Goal: Information Seeking & Learning: Learn about a topic

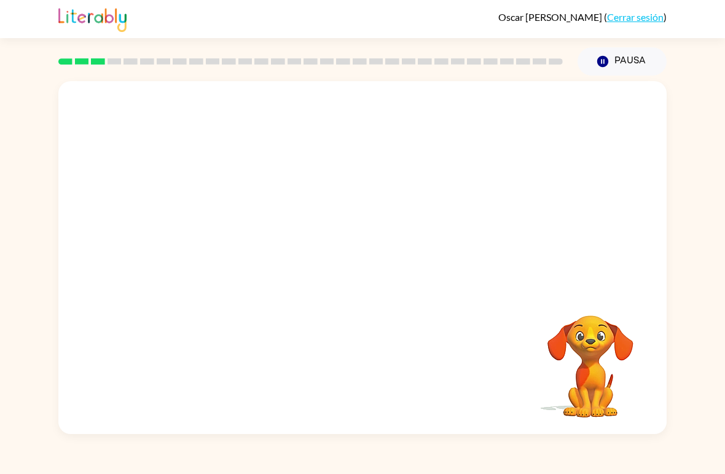
click at [221, 235] on video "Tu navegador debe admitir la reproducción de archivos .mp4 para usar Literably.…" at bounding box center [362, 185] width 608 height 208
click at [356, 262] on icon "button" at bounding box center [362, 263] width 21 height 21
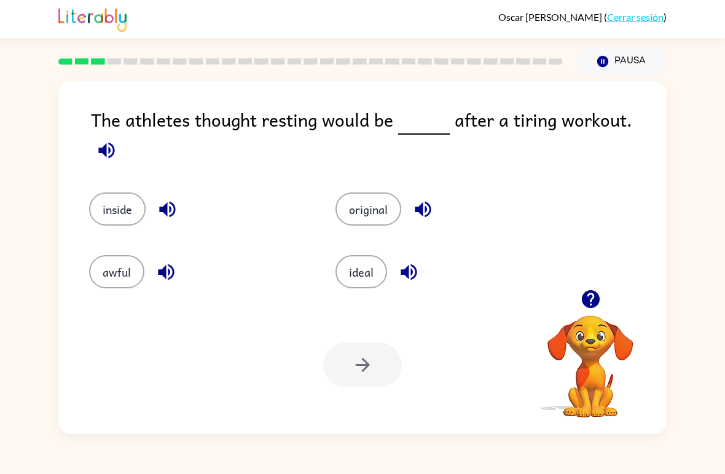
click at [364, 257] on button "ideal" at bounding box center [361, 271] width 52 height 33
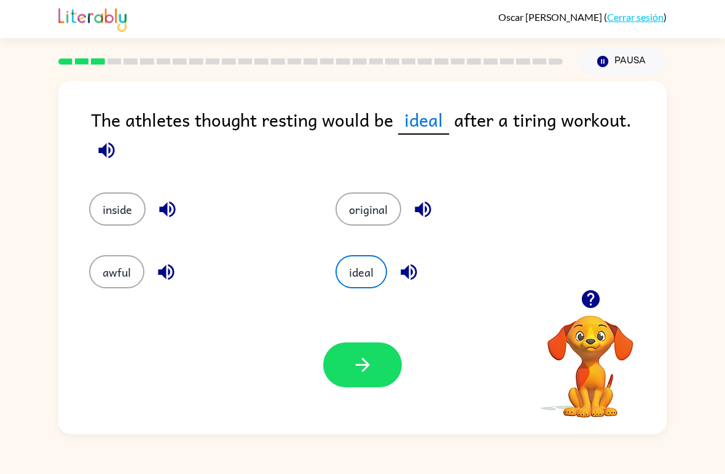
click at [357, 345] on button "button" at bounding box center [362, 364] width 79 height 45
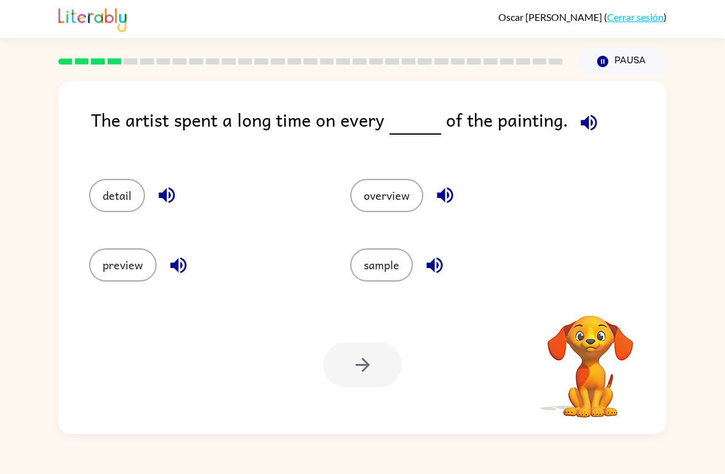
click at [141, 189] on button "detail" at bounding box center [117, 195] width 56 height 33
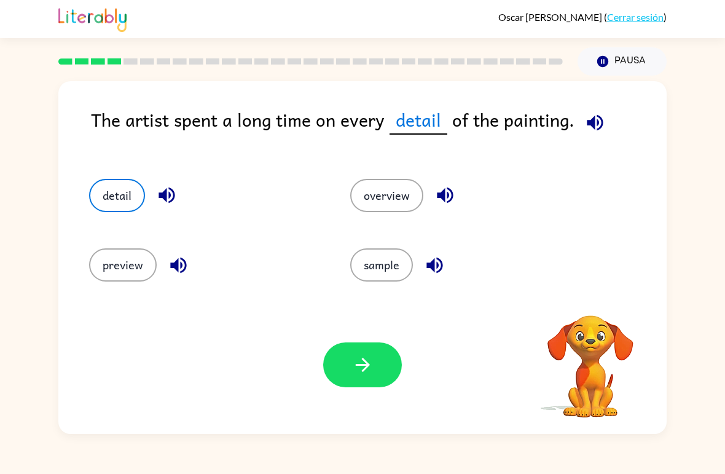
click at [370, 359] on icon "button" at bounding box center [362, 364] width 21 height 21
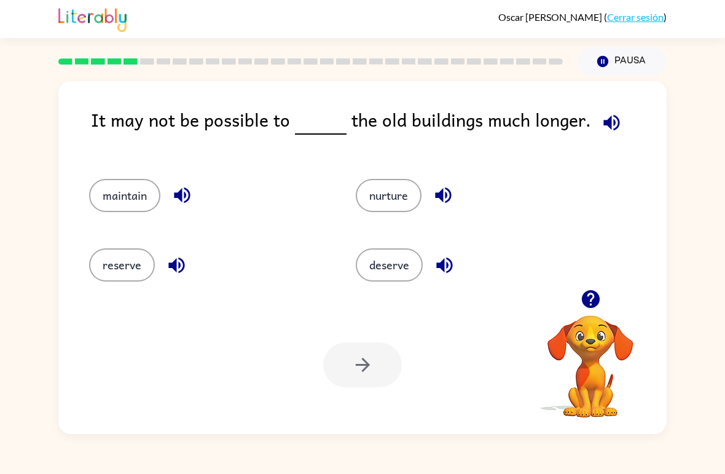
click at [131, 207] on button "maintain" at bounding box center [124, 195] width 71 height 33
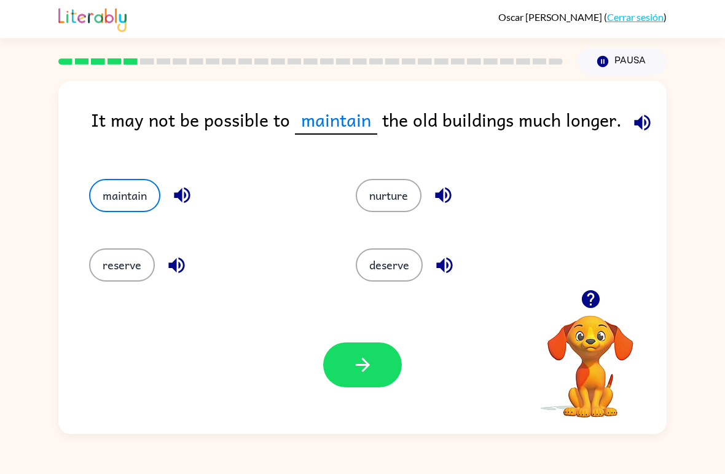
click at [365, 375] on icon "button" at bounding box center [362, 364] width 21 height 21
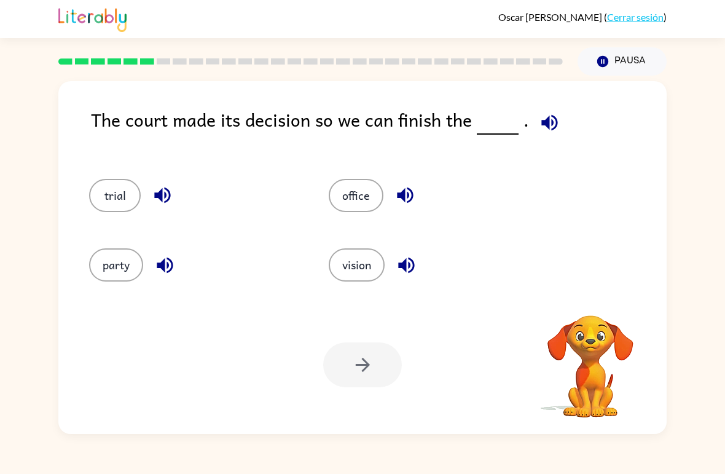
click at [545, 127] on icon "button" at bounding box center [549, 122] width 21 height 21
click at [117, 203] on button "trial" at bounding box center [115, 195] width 52 height 33
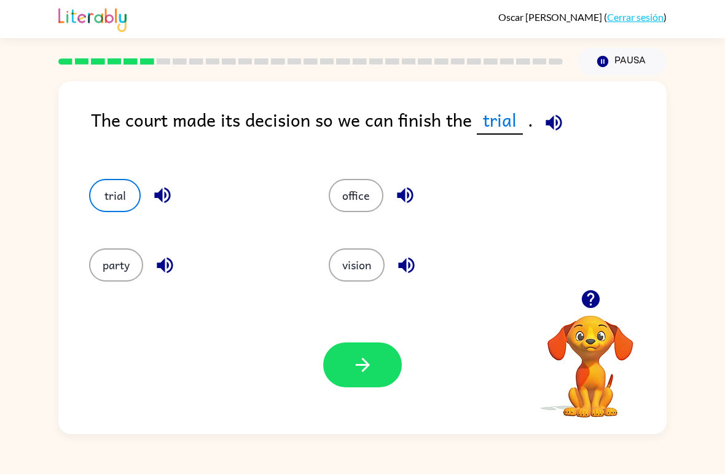
click at [377, 362] on button "button" at bounding box center [362, 364] width 79 height 45
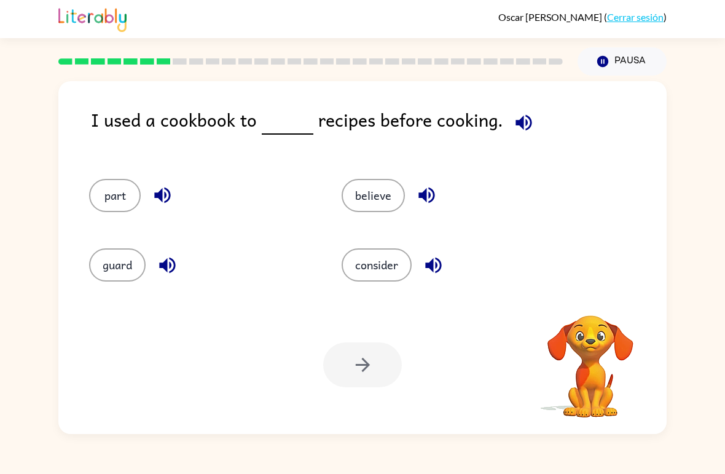
click at [517, 126] on icon "button" at bounding box center [523, 122] width 16 height 16
click at [380, 198] on button "believe" at bounding box center [373, 195] width 63 height 33
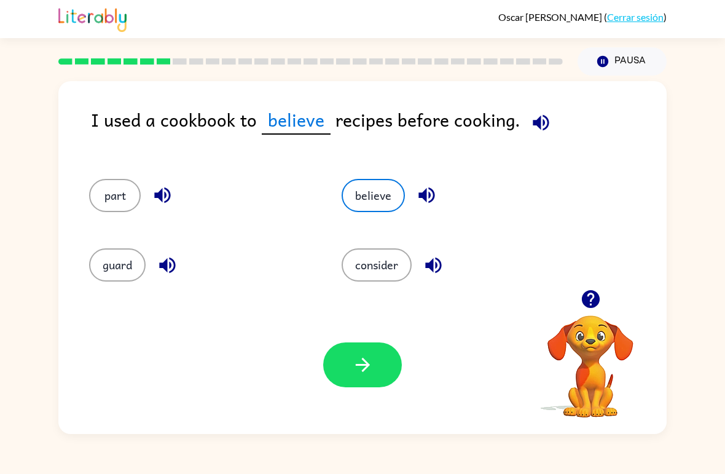
click at [389, 279] on button "consider" at bounding box center [377, 264] width 70 height 33
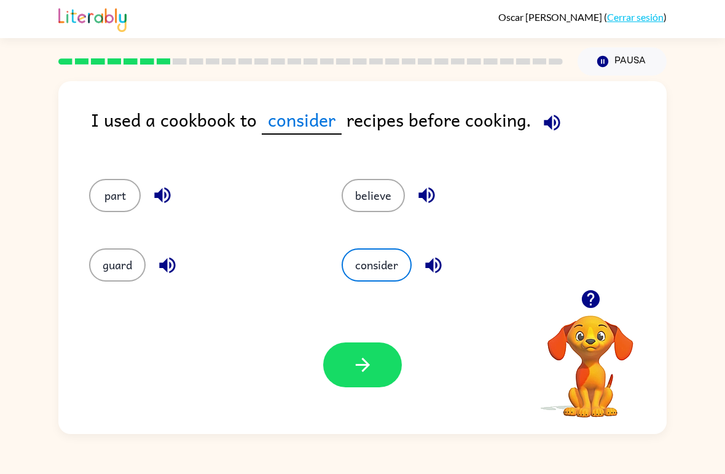
click at [361, 198] on button "believe" at bounding box center [373, 195] width 63 height 33
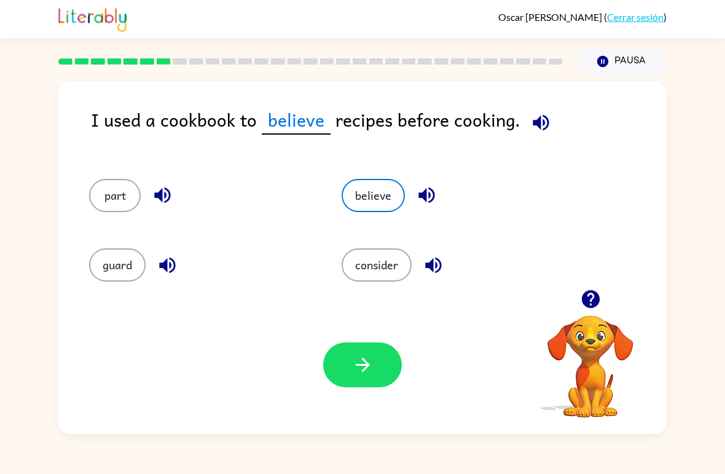
click at [388, 281] on button "consider" at bounding box center [377, 264] width 70 height 33
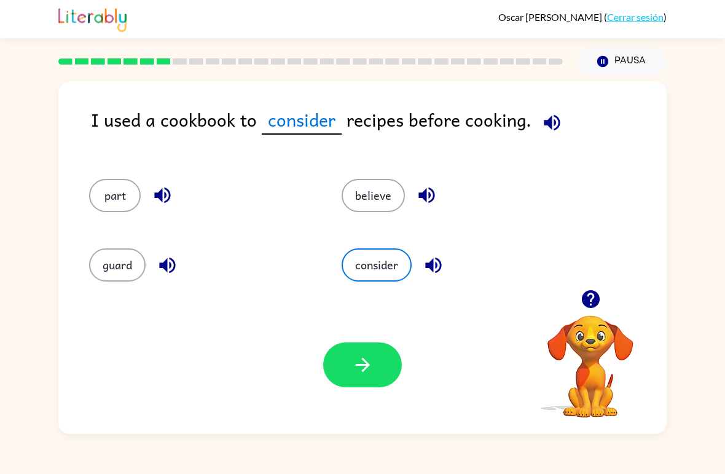
click at [385, 195] on button "believe" at bounding box center [373, 195] width 63 height 33
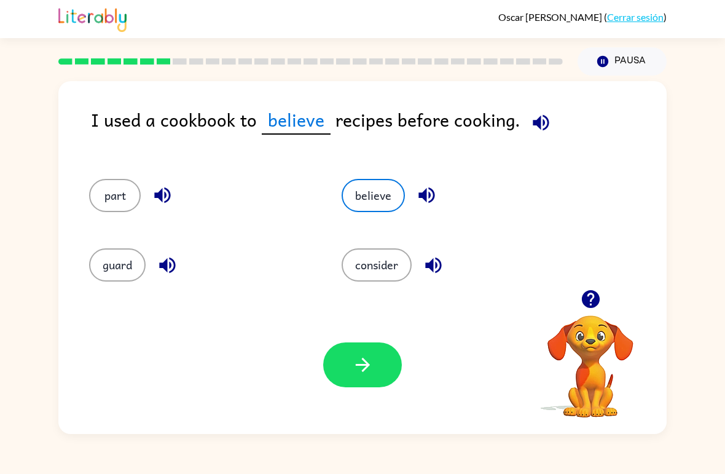
click at [371, 386] on button "button" at bounding box center [362, 364] width 79 height 45
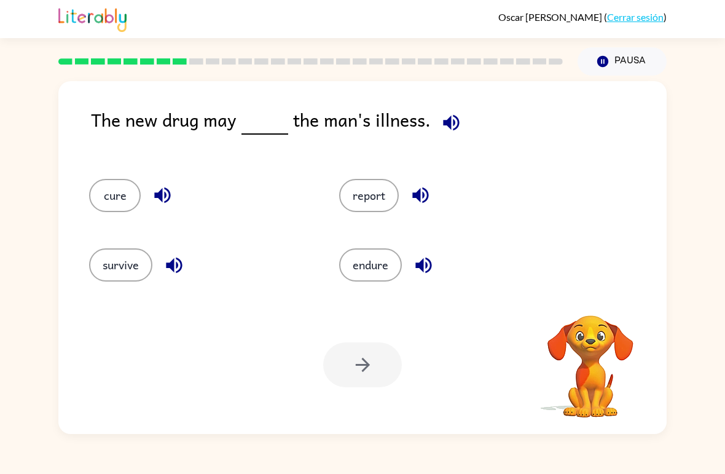
click at [100, 193] on button "cure" at bounding box center [115, 195] width 52 height 33
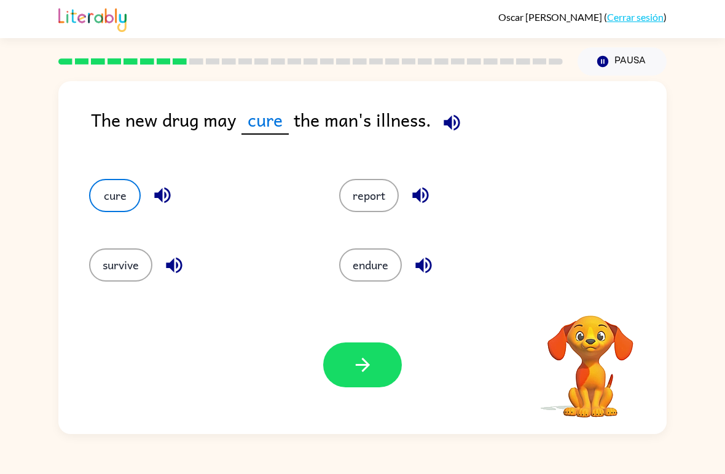
click at [364, 373] on icon "button" at bounding box center [362, 364] width 21 height 21
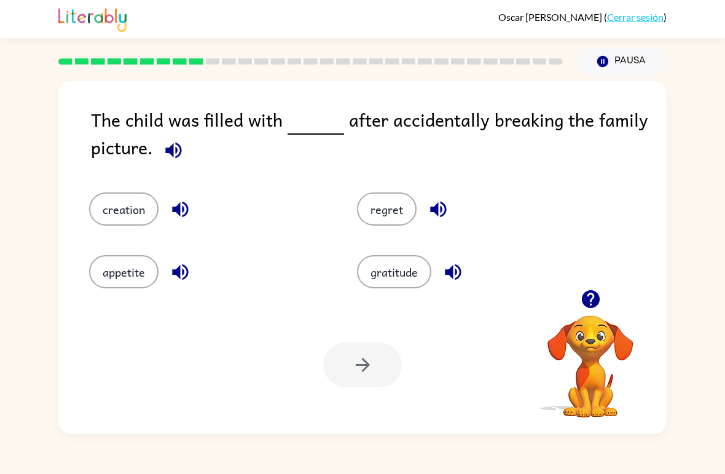
click at [395, 208] on button "regret" at bounding box center [387, 208] width 60 height 33
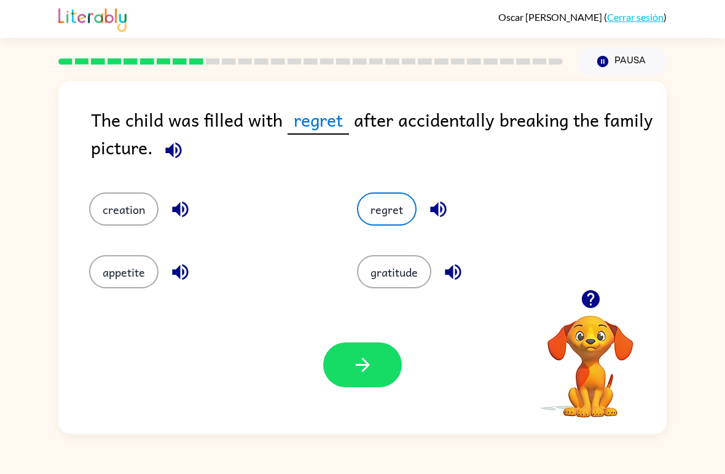
click at [367, 383] on button "button" at bounding box center [362, 364] width 79 height 45
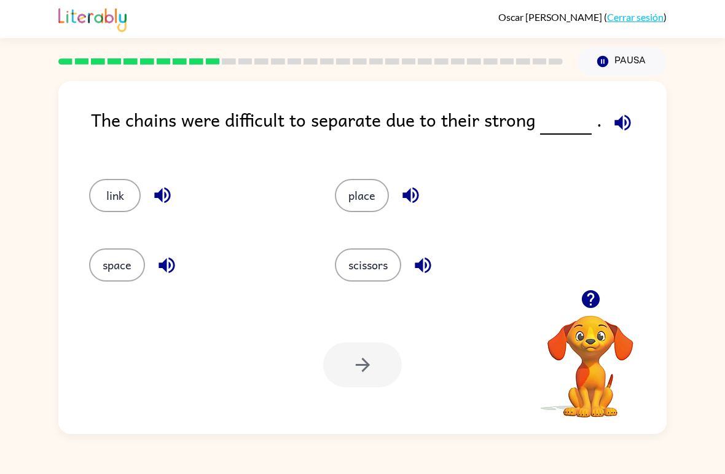
click at [622, 117] on icon "button" at bounding box center [622, 122] width 16 height 16
click at [117, 198] on button "link" at bounding box center [115, 195] width 52 height 33
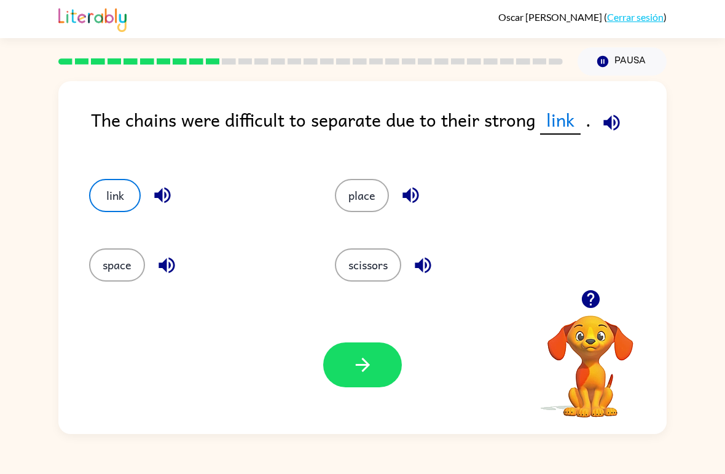
click at [374, 372] on button "button" at bounding box center [362, 364] width 79 height 45
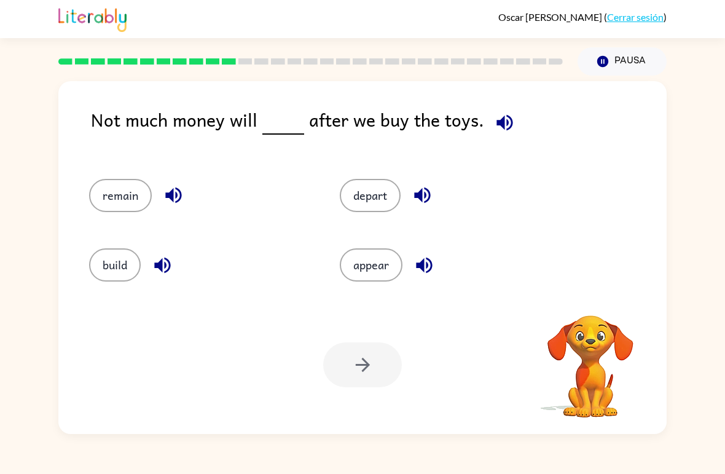
click at [496, 121] on icon "button" at bounding box center [504, 122] width 16 height 16
click at [496, 123] on icon "button" at bounding box center [504, 122] width 16 height 16
click at [505, 129] on icon "button" at bounding box center [504, 122] width 21 height 21
click at [119, 206] on button "remain" at bounding box center [120, 195] width 63 height 33
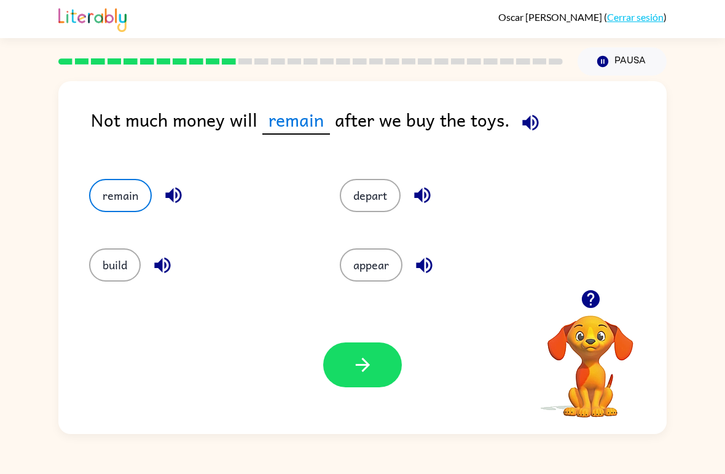
click at [359, 369] on icon "button" at bounding box center [362, 364] width 21 height 21
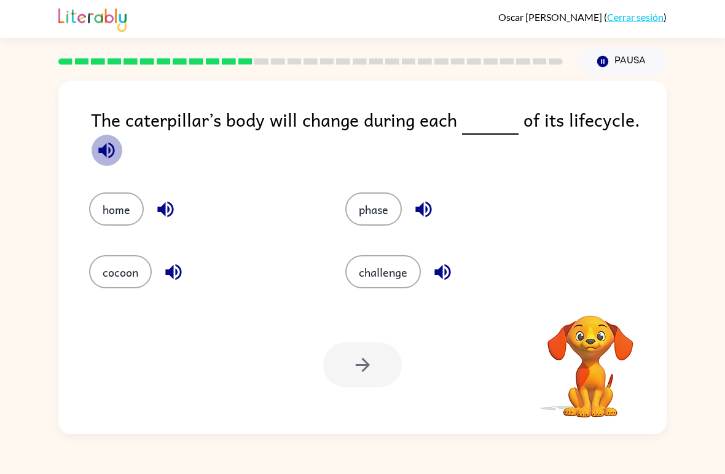
click at [104, 166] on button "button" at bounding box center [106, 150] width 31 height 31
click at [112, 288] on button "cocoon" at bounding box center [120, 271] width 63 height 33
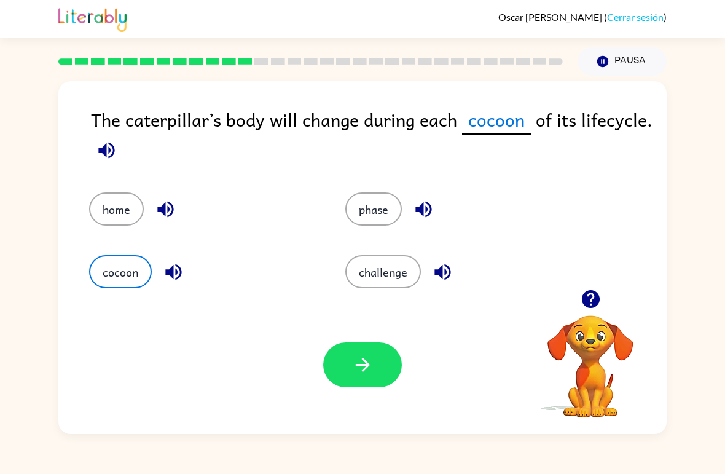
click at [374, 381] on button "button" at bounding box center [362, 364] width 79 height 45
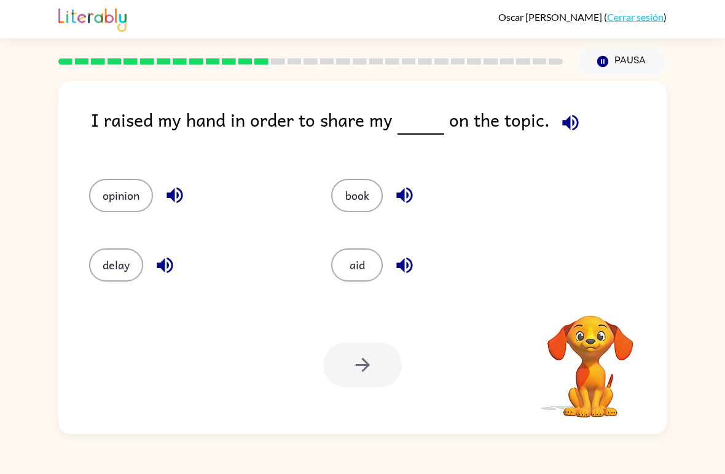
click at [562, 124] on icon "button" at bounding box center [570, 122] width 16 height 16
click at [112, 193] on button "opinion" at bounding box center [121, 195] width 64 height 33
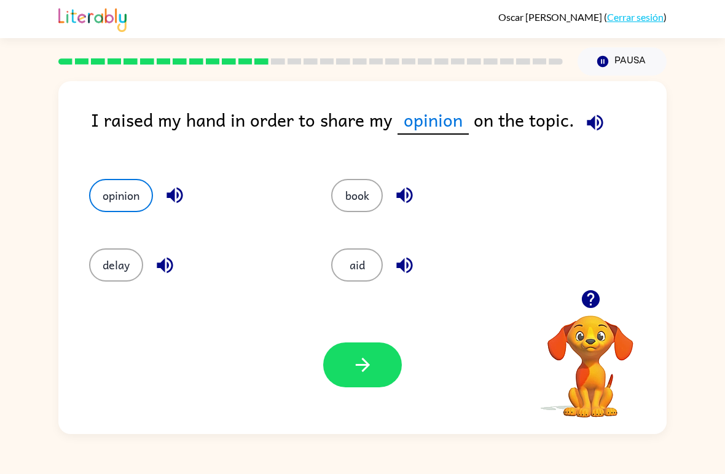
click at [352, 367] on icon "button" at bounding box center [362, 364] width 21 height 21
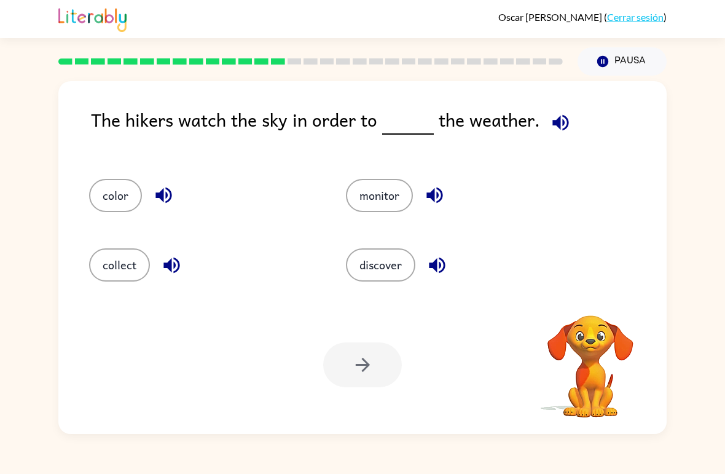
click at [542, 140] on div "The hikers watch the sky in order to the weather." at bounding box center [379, 130] width 576 height 49
click at [552, 127] on icon "button" at bounding box center [560, 122] width 21 height 21
click at [381, 262] on button "discover" at bounding box center [380, 264] width 69 height 33
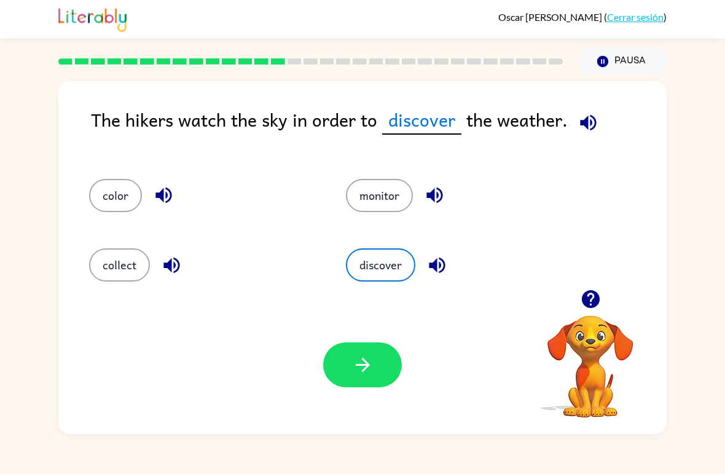
click at [374, 375] on button "button" at bounding box center [362, 364] width 79 height 45
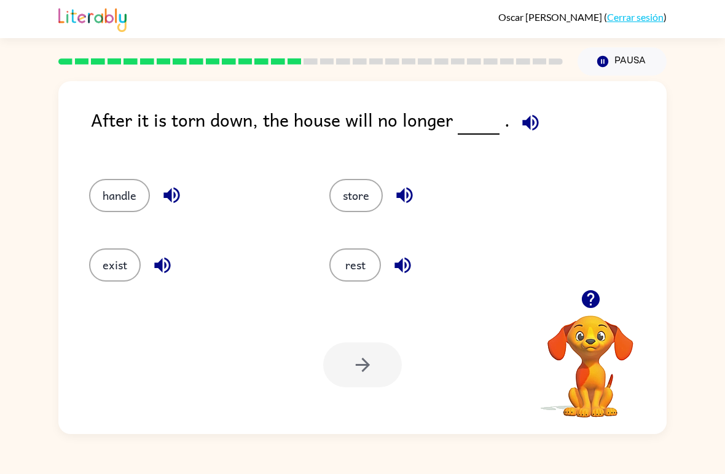
click at [523, 138] on button "button" at bounding box center [530, 122] width 31 height 31
click at [528, 130] on icon "button" at bounding box center [530, 122] width 16 height 16
click at [532, 122] on icon "button" at bounding box center [530, 122] width 16 height 16
click at [120, 274] on button "exist" at bounding box center [115, 264] width 52 height 33
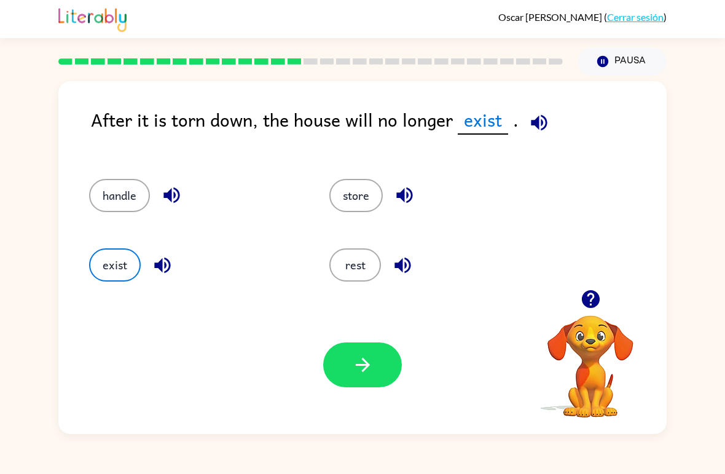
click at [378, 369] on button "button" at bounding box center [362, 364] width 79 height 45
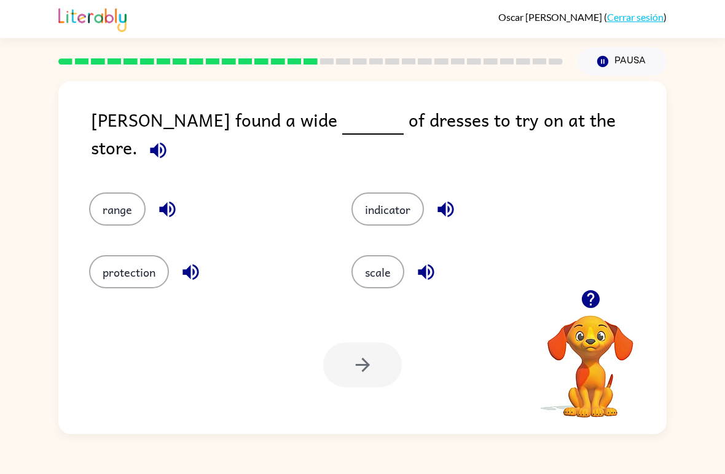
click at [166, 142] on icon "button" at bounding box center [158, 150] width 16 height 16
click at [384, 263] on button "scale" at bounding box center [377, 271] width 53 height 33
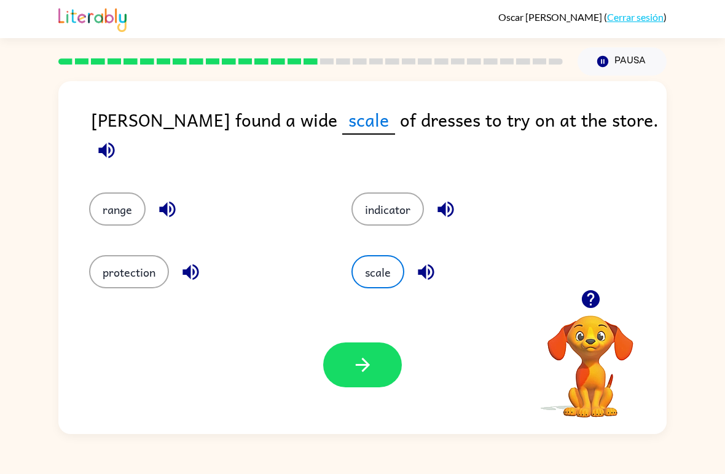
click at [369, 367] on icon "button" at bounding box center [362, 364] width 21 height 21
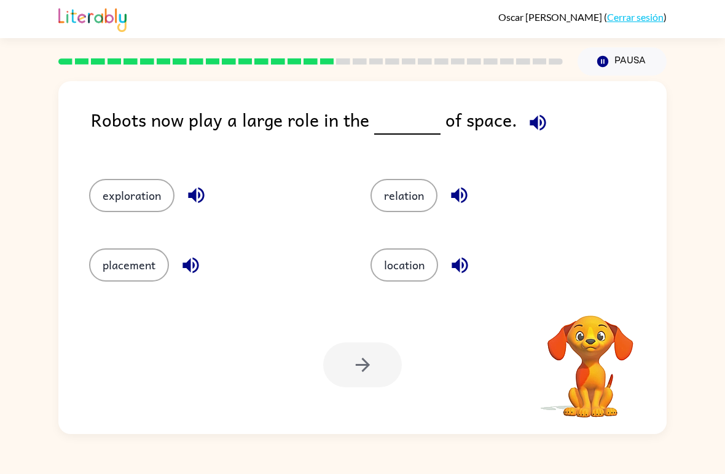
click at [534, 133] on icon "button" at bounding box center [537, 122] width 21 height 21
click at [139, 212] on button "exploration" at bounding box center [131, 195] width 85 height 33
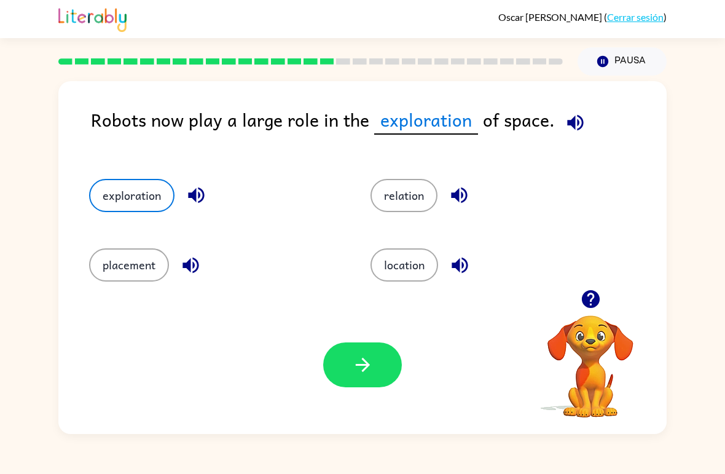
click at [357, 380] on button "button" at bounding box center [362, 364] width 79 height 45
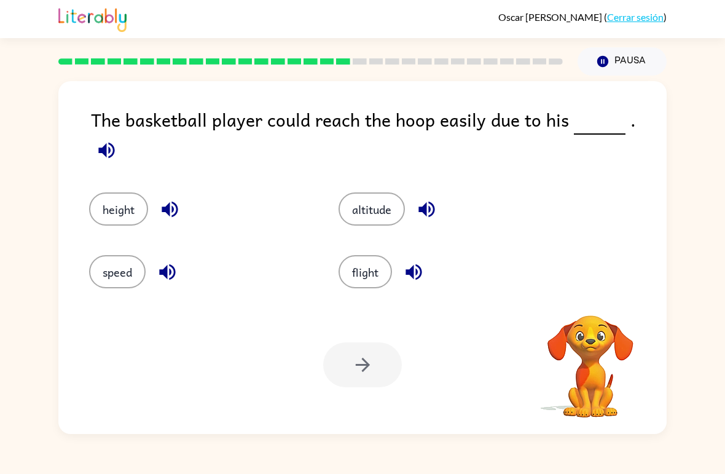
click at [117, 139] on icon "button" at bounding box center [106, 149] width 21 height 21
click at [124, 195] on button "height" at bounding box center [118, 208] width 59 height 33
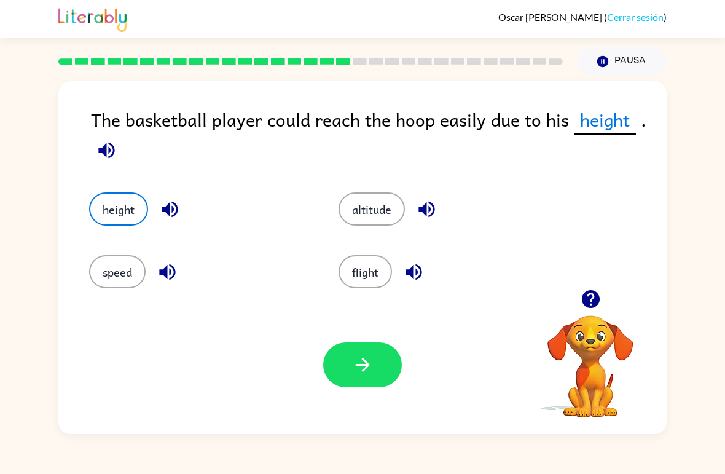
click at [380, 362] on button "button" at bounding box center [362, 364] width 79 height 45
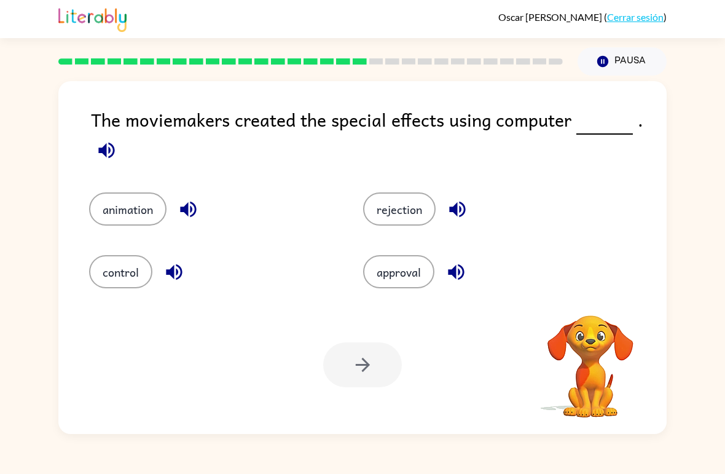
click at [100, 154] on icon "button" at bounding box center [106, 150] width 16 height 16
click at [127, 214] on button "animation" at bounding box center [127, 208] width 77 height 33
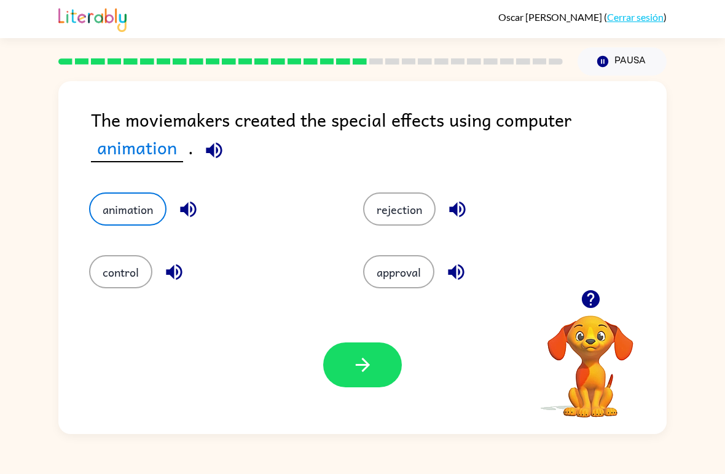
click at [361, 385] on button "button" at bounding box center [362, 364] width 79 height 45
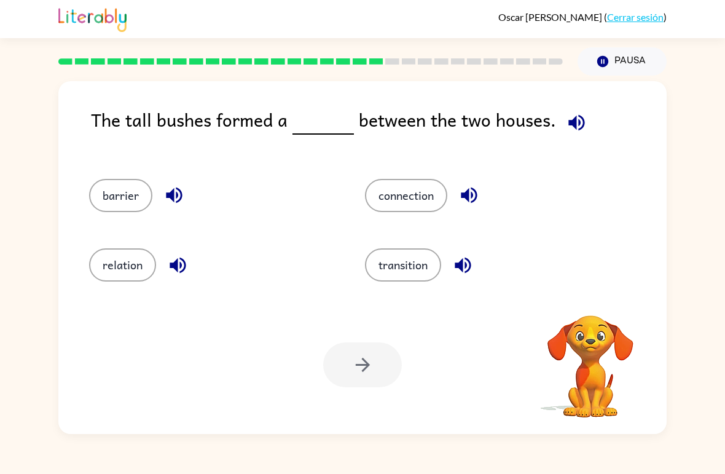
click at [566, 130] on icon "button" at bounding box center [576, 122] width 21 height 21
click at [119, 197] on button "barrier" at bounding box center [120, 195] width 63 height 33
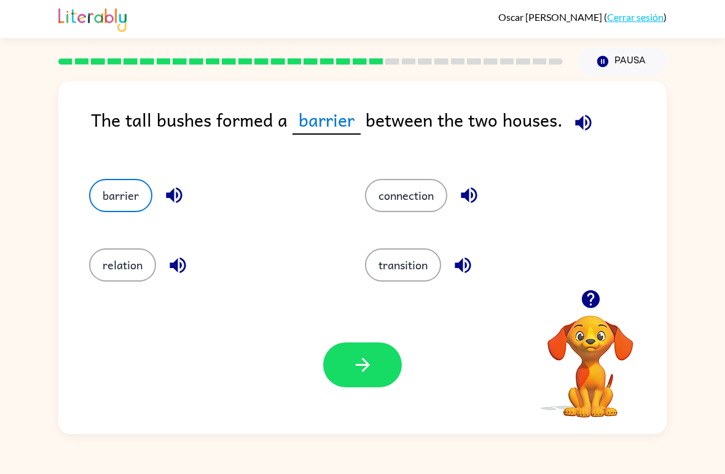
click at [367, 361] on icon "button" at bounding box center [362, 364] width 21 height 21
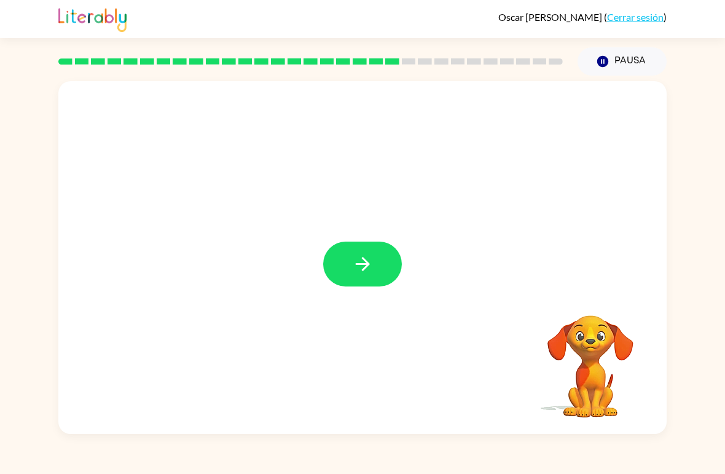
click at [359, 267] on icon "button" at bounding box center [362, 263] width 21 height 21
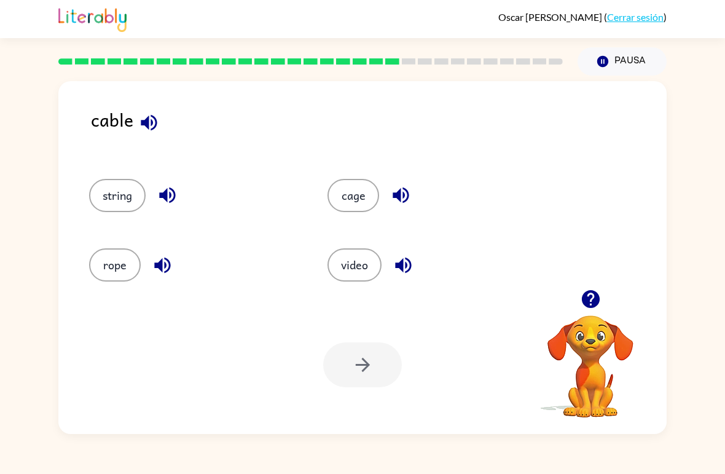
click at [125, 201] on button "string" at bounding box center [117, 195] width 57 height 33
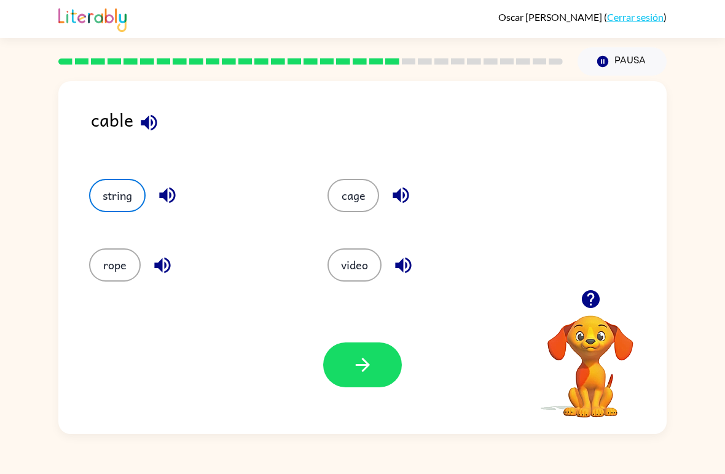
click at [362, 262] on button "video" at bounding box center [354, 264] width 54 height 33
click at [378, 367] on button "button" at bounding box center [362, 364] width 79 height 45
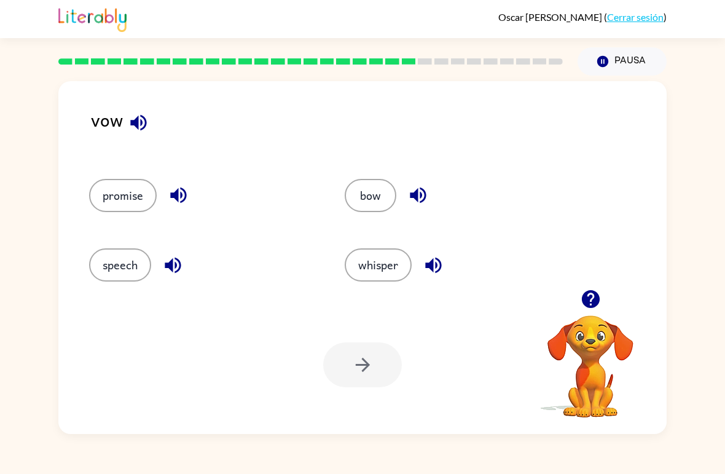
click at [115, 201] on button "promise" at bounding box center [123, 195] width 68 height 33
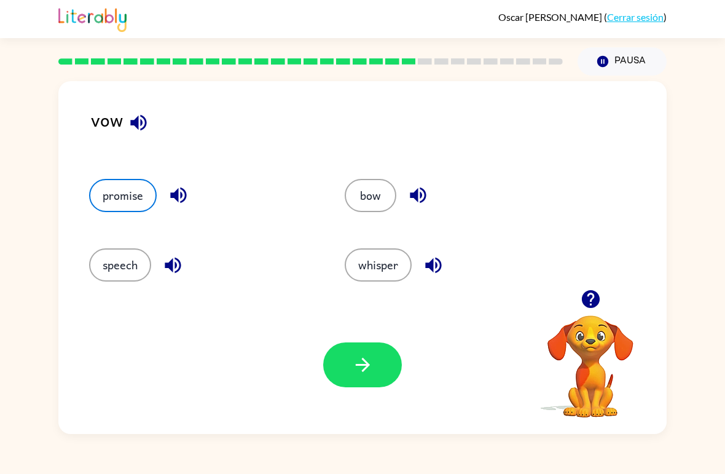
click at [370, 346] on button "button" at bounding box center [362, 364] width 79 height 45
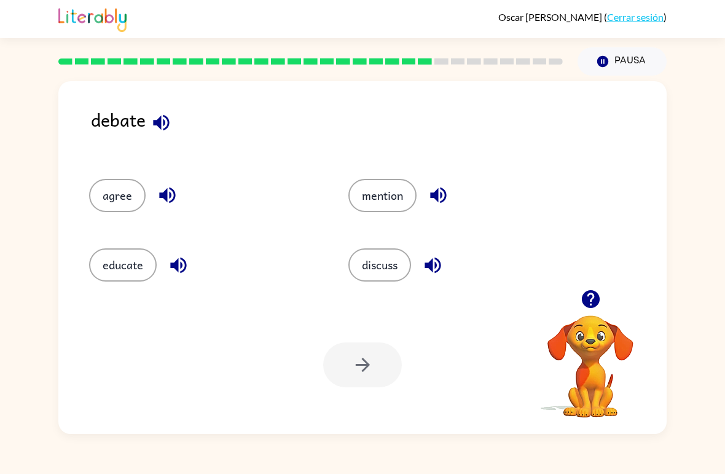
click at [389, 258] on button "discuss" at bounding box center [379, 264] width 63 height 33
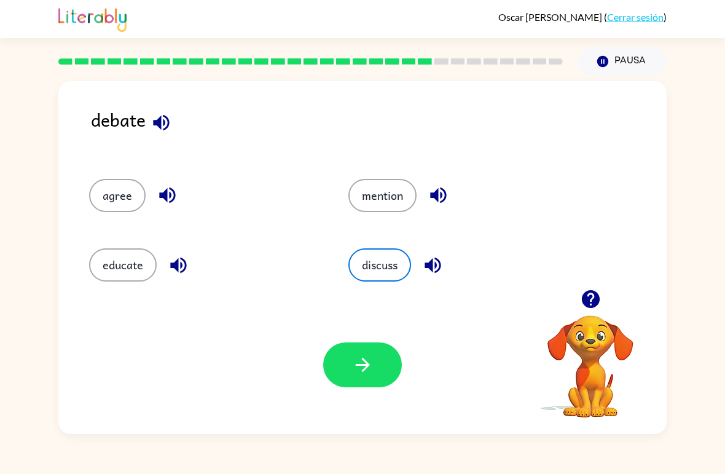
click at [389, 372] on button "button" at bounding box center [362, 364] width 79 height 45
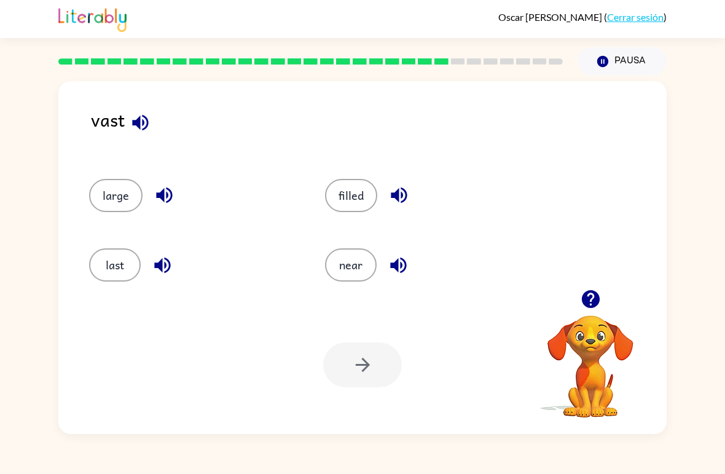
click at [185, 209] on div "large" at bounding box center [193, 195] width 208 height 33
click at [123, 204] on button "large" at bounding box center [115, 195] width 53 height 33
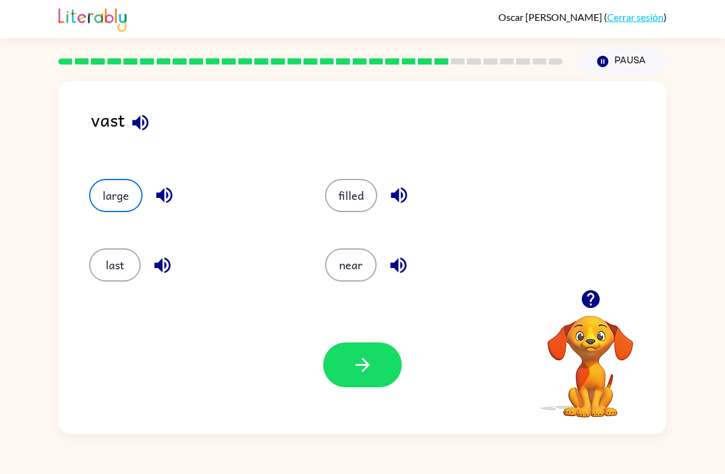
click at [383, 193] on button "button" at bounding box center [398, 194] width 31 height 31
click at [361, 194] on button "filled" at bounding box center [351, 195] width 52 height 33
click at [362, 370] on icon "button" at bounding box center [362, 364] width 14 height 14
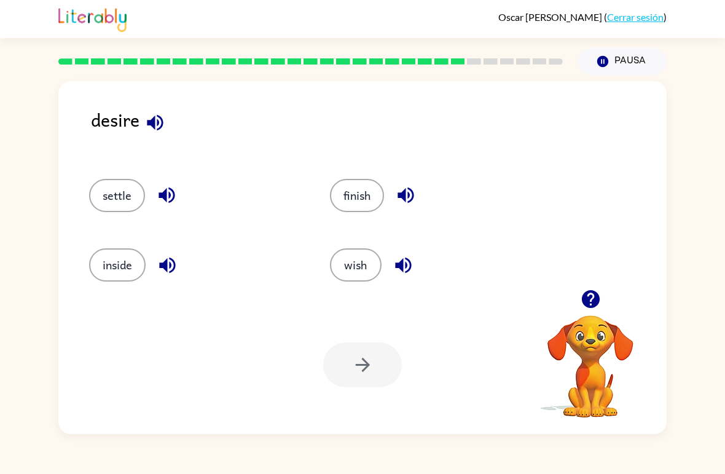
click at [355, 262] on button "wish" at bounding box center [356, 264] width 52 height 33
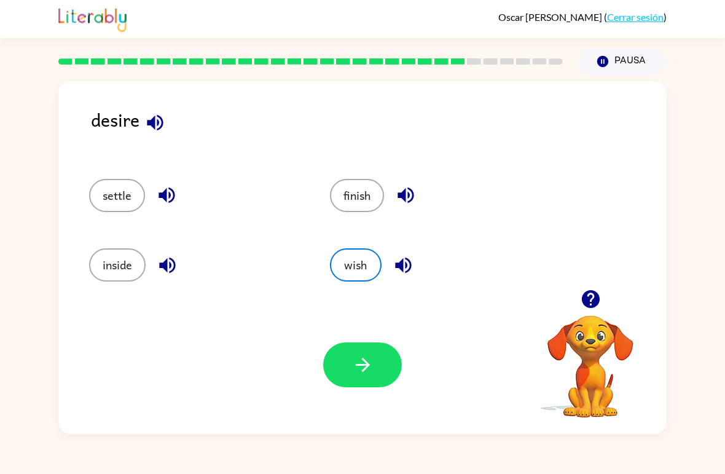
click at [383, 383] on button "button" at bounding box center [362, 364] width 79 height 45
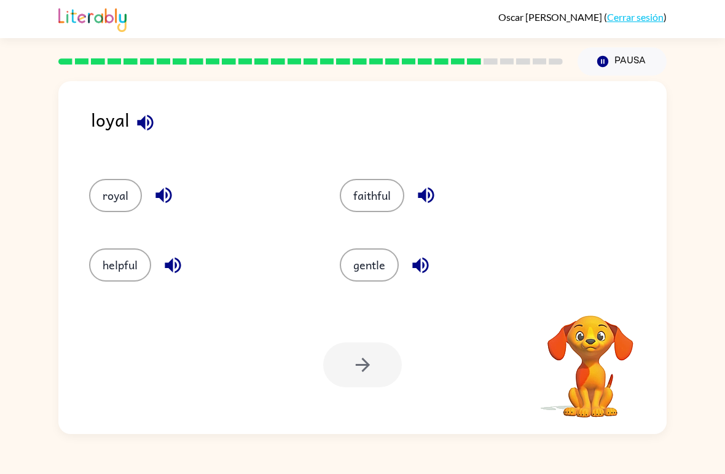
click at [105, 206] on button "royal" at bounding box center [115, 195] width 53 height 33
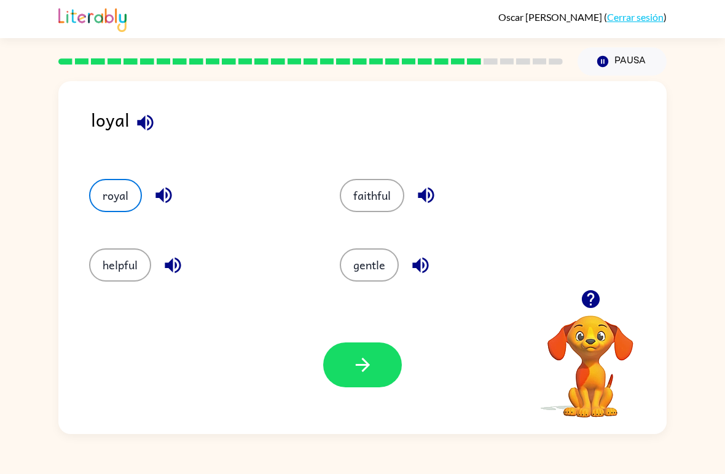
click at [388, 194] on button "faithful" at bounding box center [372, 195] width 64 height 33
click at [359, 358] on icon "button" at bounding box center [362, 364] width 21 height 21
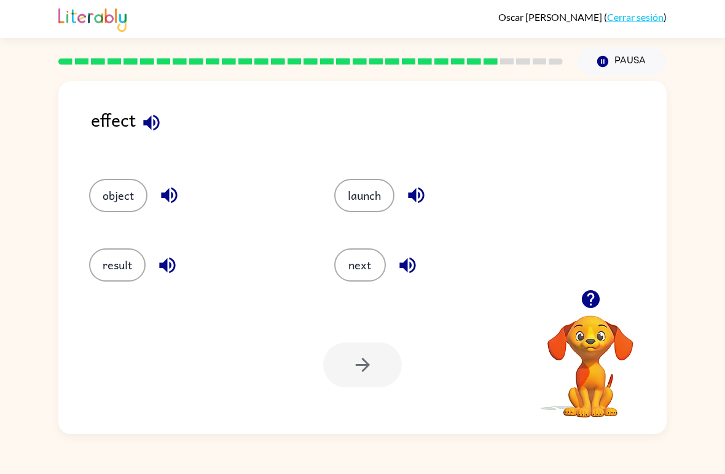
click at [130, 270] on button "result" at bounding box center [117, 264] width 57 height 33
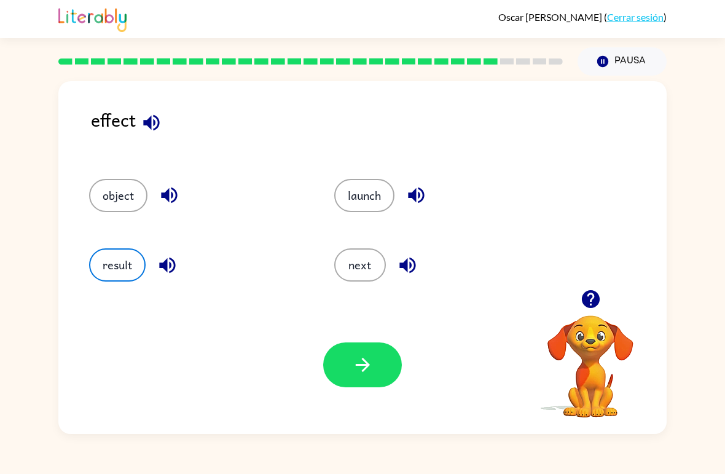
click at [389, 373] on button "button" at bounding box center [362, 364] width 79 height 45
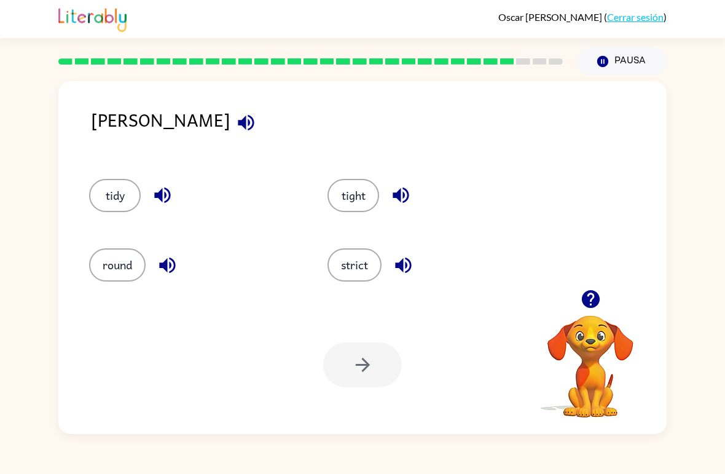
click at [346, 277] on button "strict" at bounding box center [354, 264] width 54 height 33
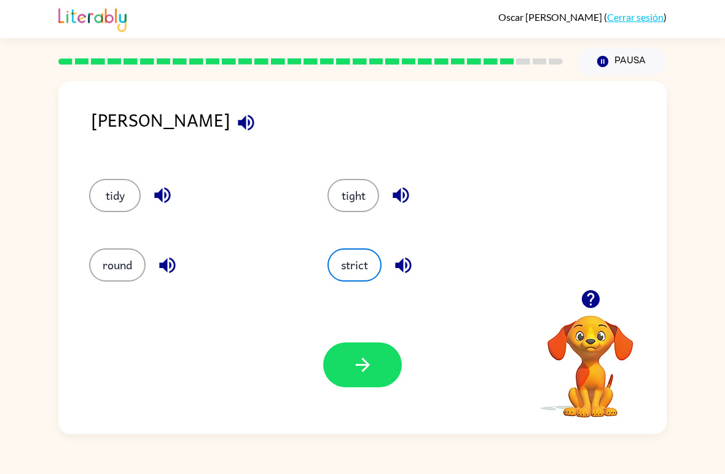
click at [341, 372] on button "button" at bounding box center [362, 364] width 79 height 45
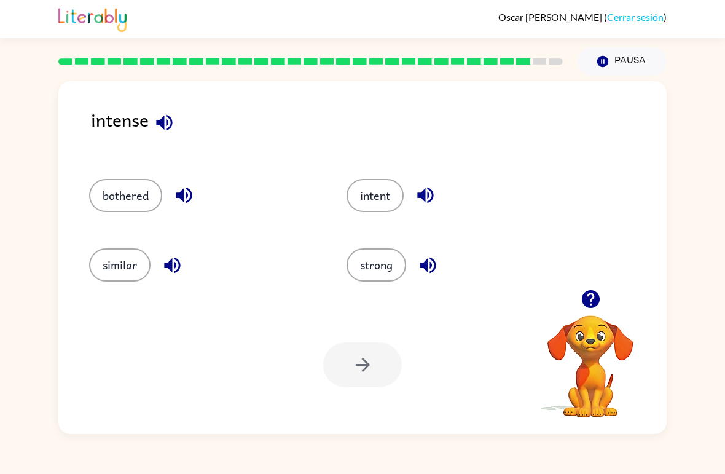
click at [366, 272] on button "strong" at bounding box center [376, 264] width 60 height 33
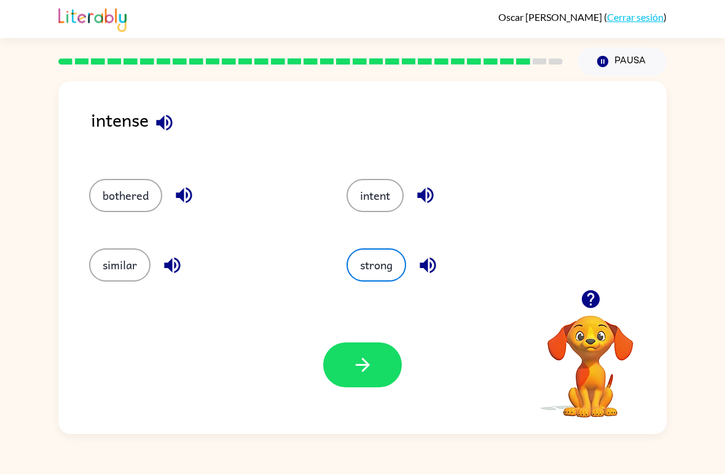
click at [348, 368] on button "button" at bounding box center [362, 364] width 79 height 45
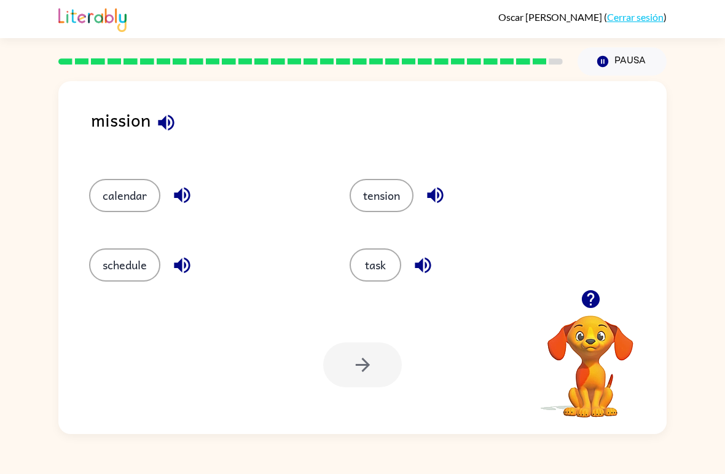
click at [388, 270] on button "task" at bounding box center [376, 264] width 52 height 33
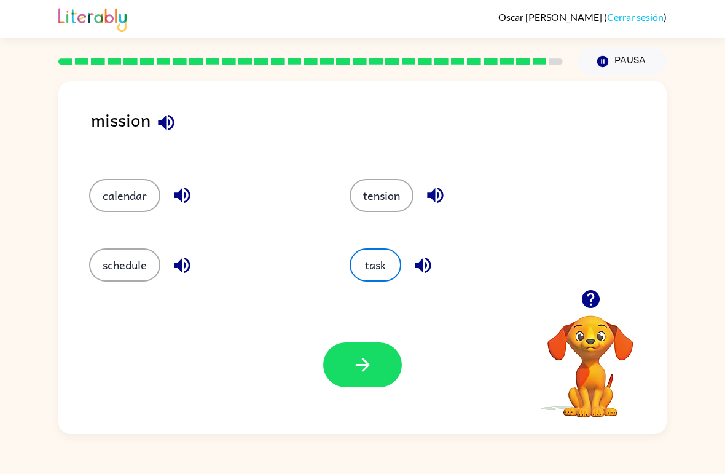
click at [378, 370] on button "button" at bounding box center [362, 364] width 79 height 45
